Goal: Task Accomplishment & Management: Manage account settings

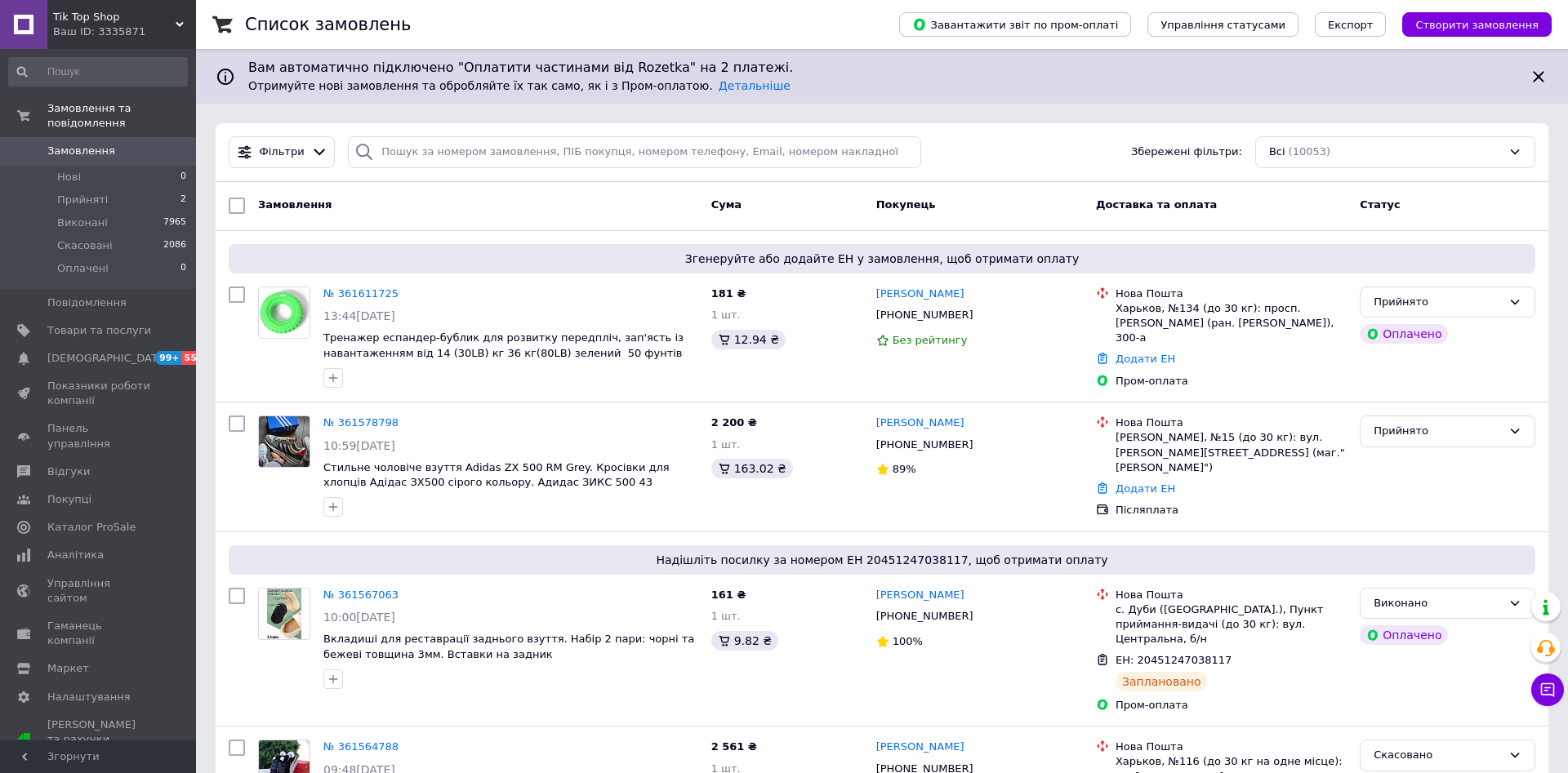
click at [70, 143] on span "Замовлення" at bounding box center [82, 151] width 68 height 15
click at [83, 324] on span "Товари та послуги" at bounding box center [99, 331] width 104 height 15
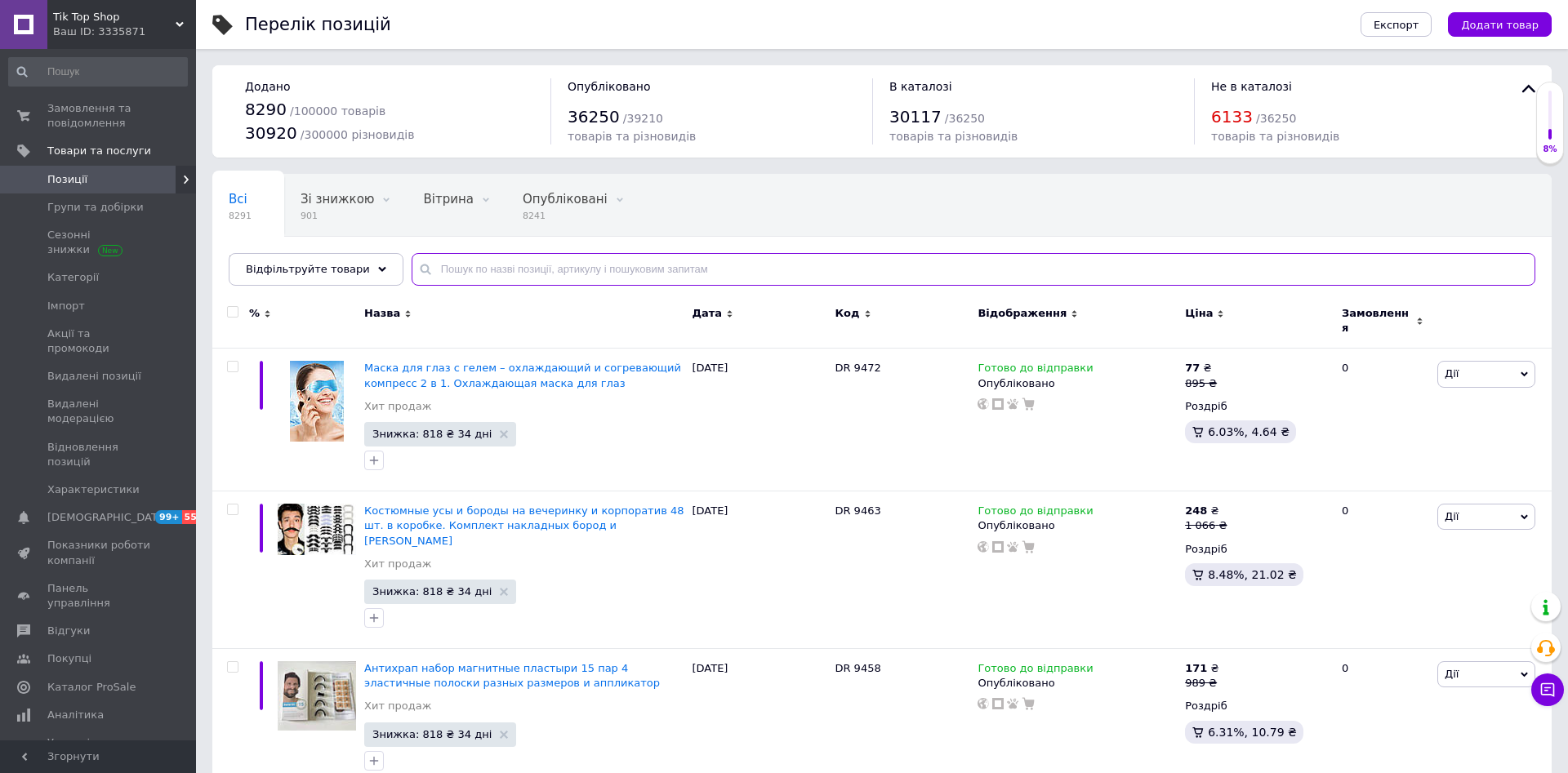
click at [454, 267] on input "text" at bounding box center [974, 269] width 1124 height 33
paste input "1307"
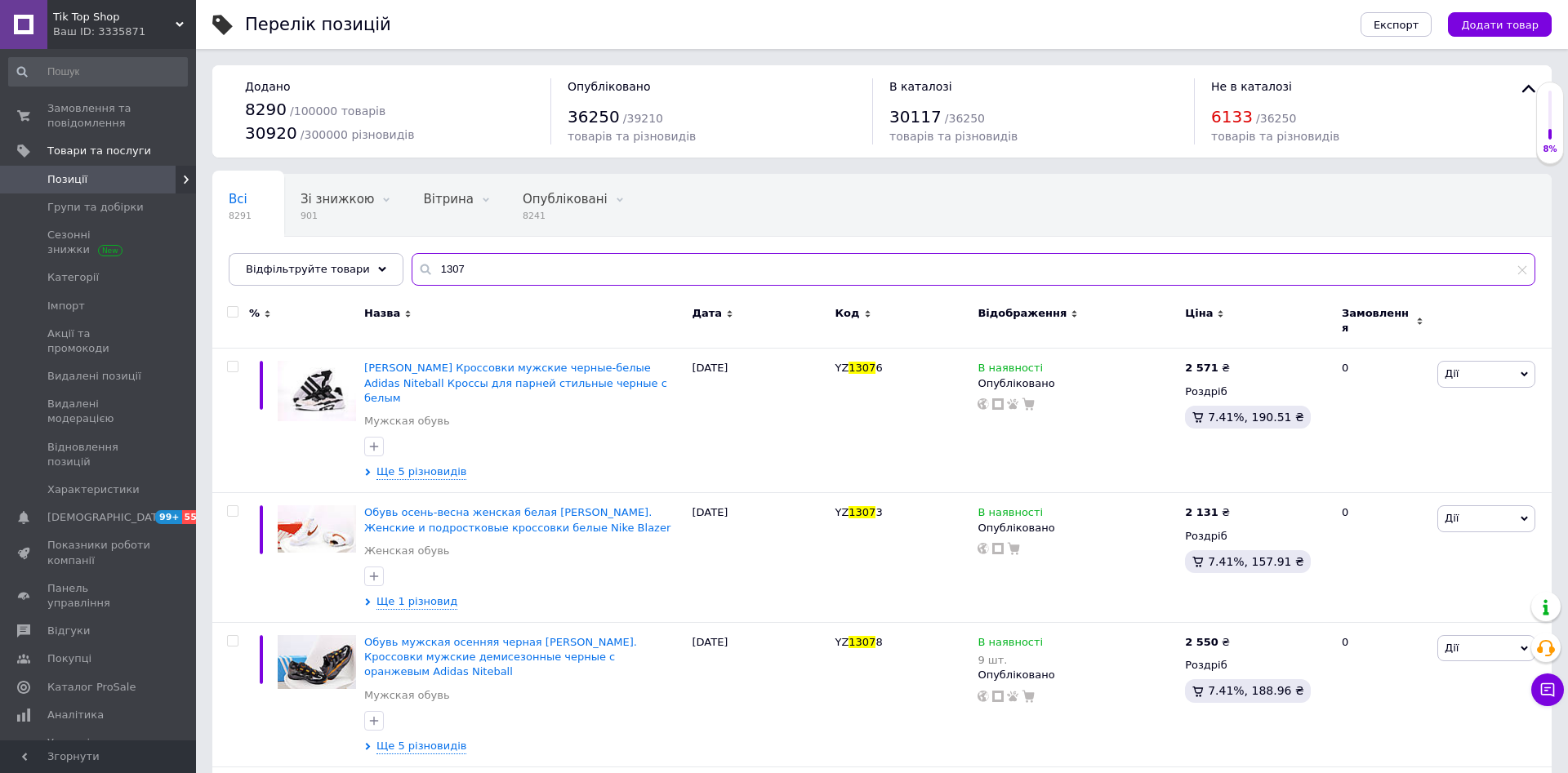
click at [541, 270] on input "1307" at bounding box center [974, 269] width 1124 height 33
paste input "413"
click at [541, 270] on input "1307" at bounding box center [974, 269] width 1124 height 33
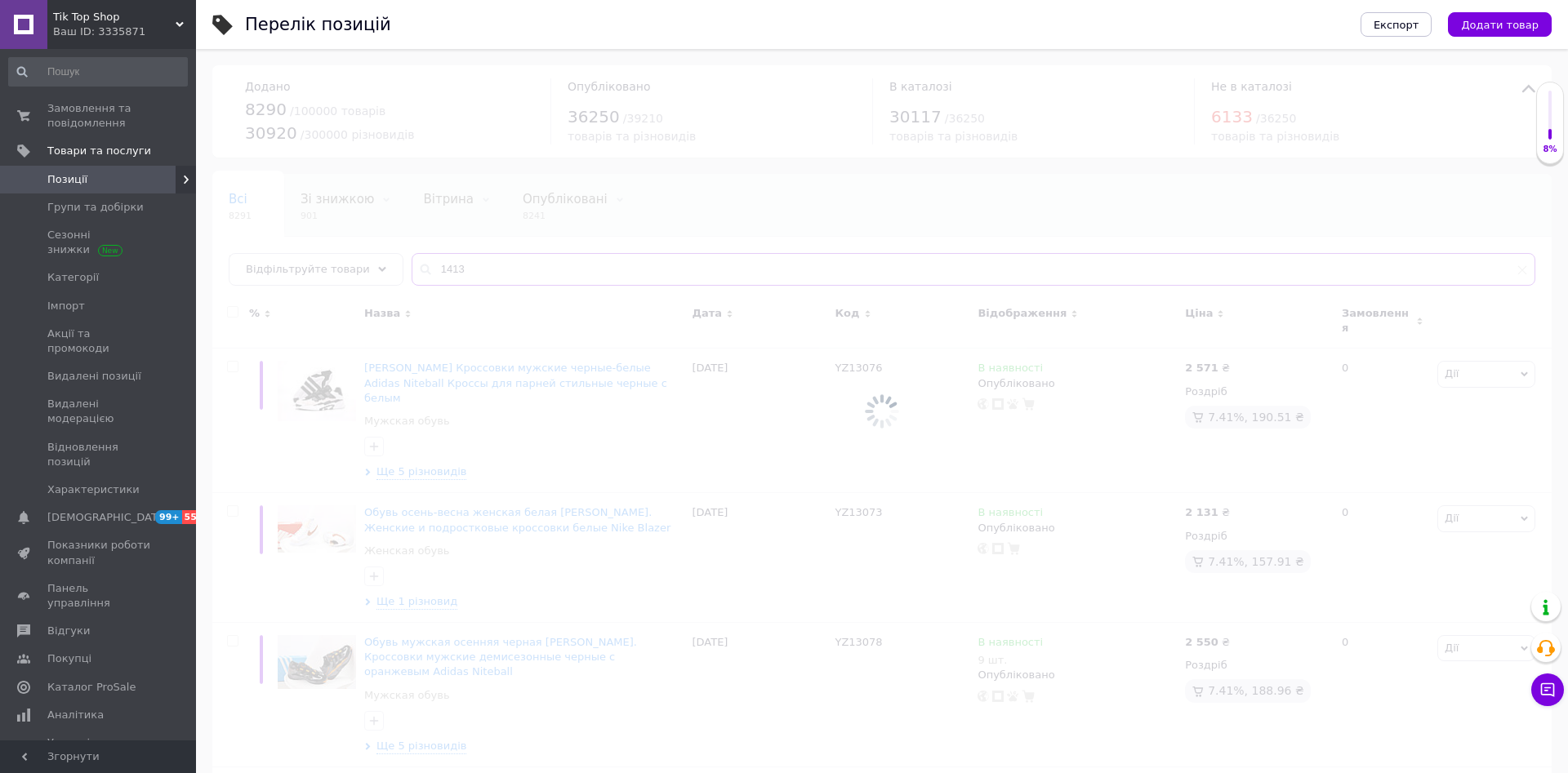
type input "1413"
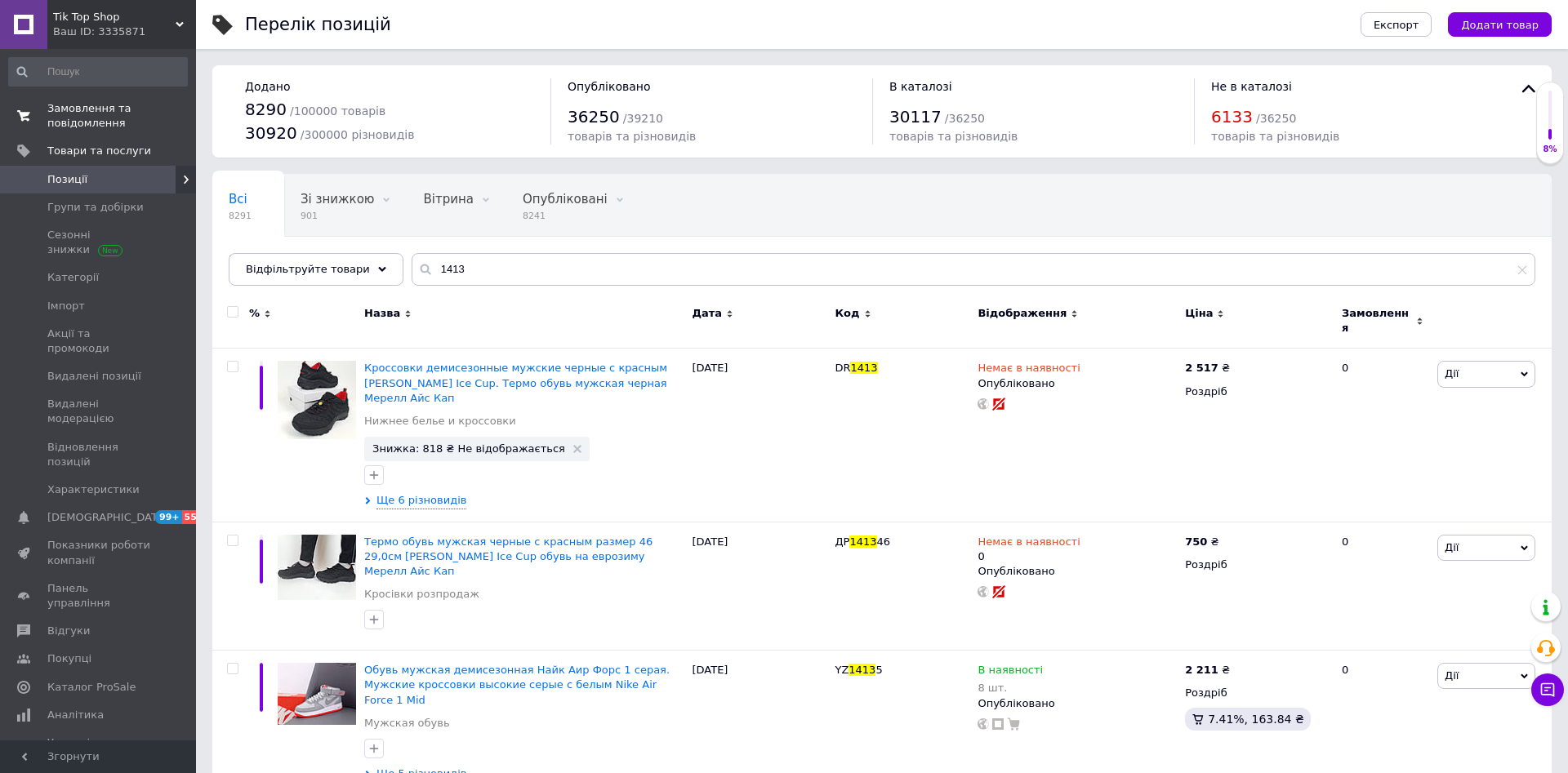
click at [97, 116] on span "Замовлення та повідомлення" at bounding box center [99, 116] width 104 height 29
